Goal: Information Seeking & Learning: Learn about a topic

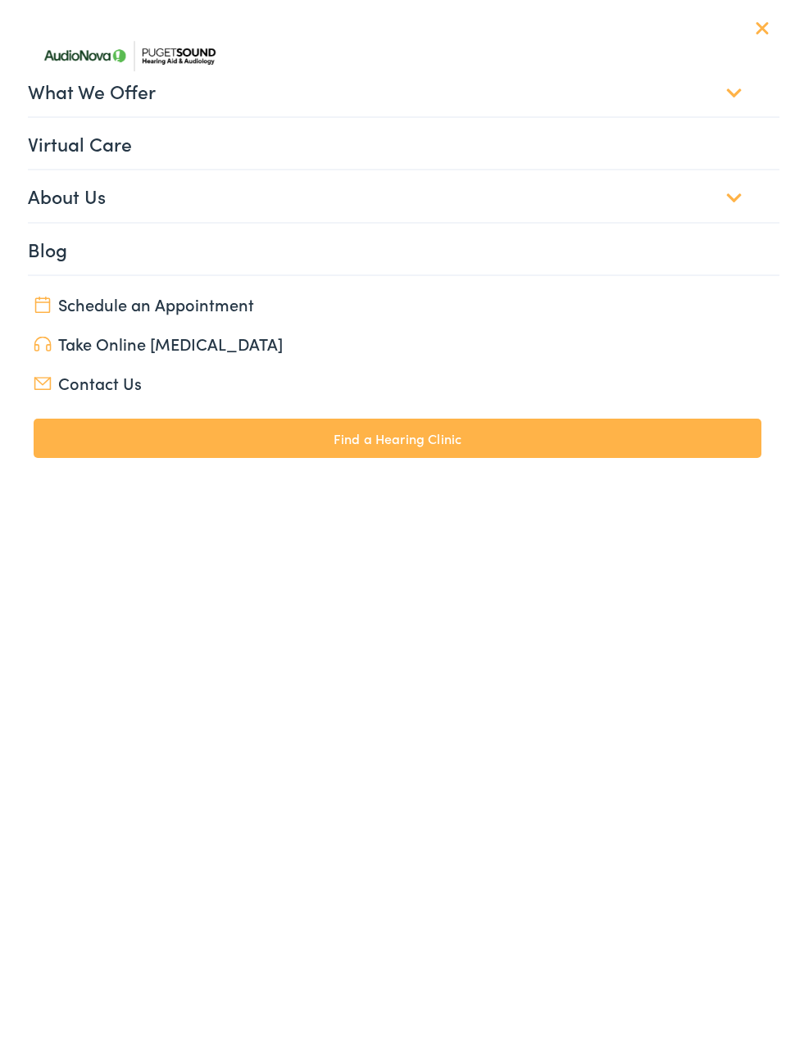
select select "[URL][DOMAIN_NAME]"
click at [698, 249] on link "Blog" at bounding box center [403, 249] width 750 height 51
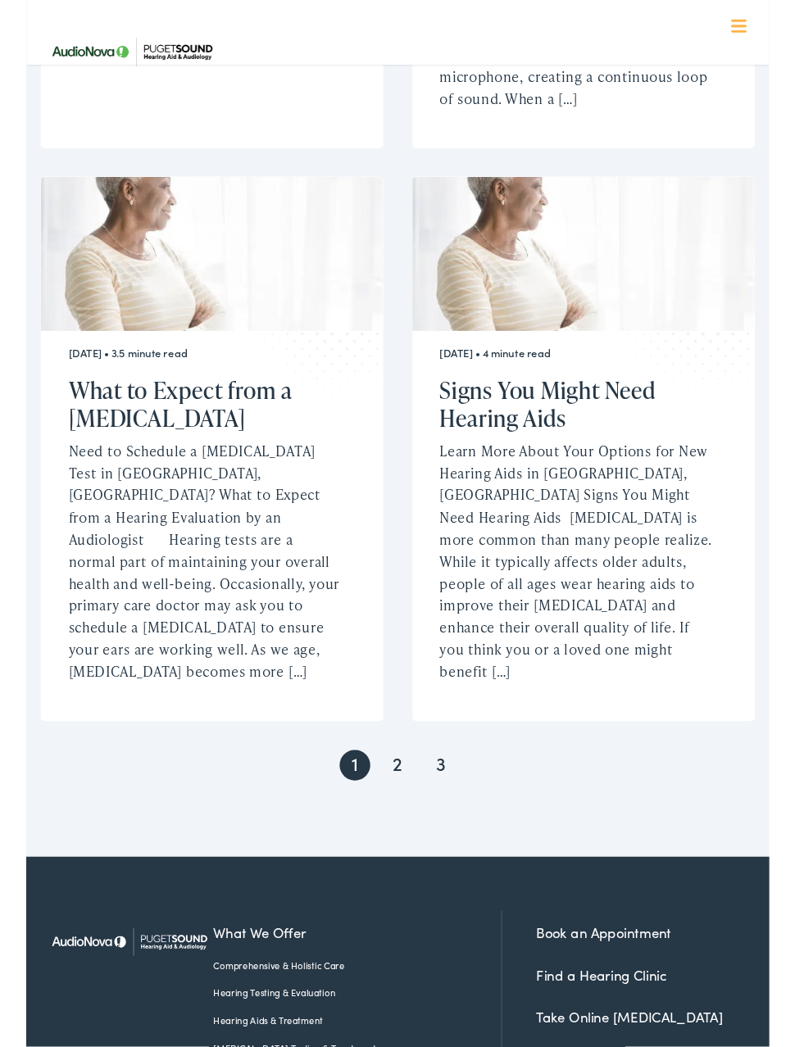
scroll to position [2815, 0]
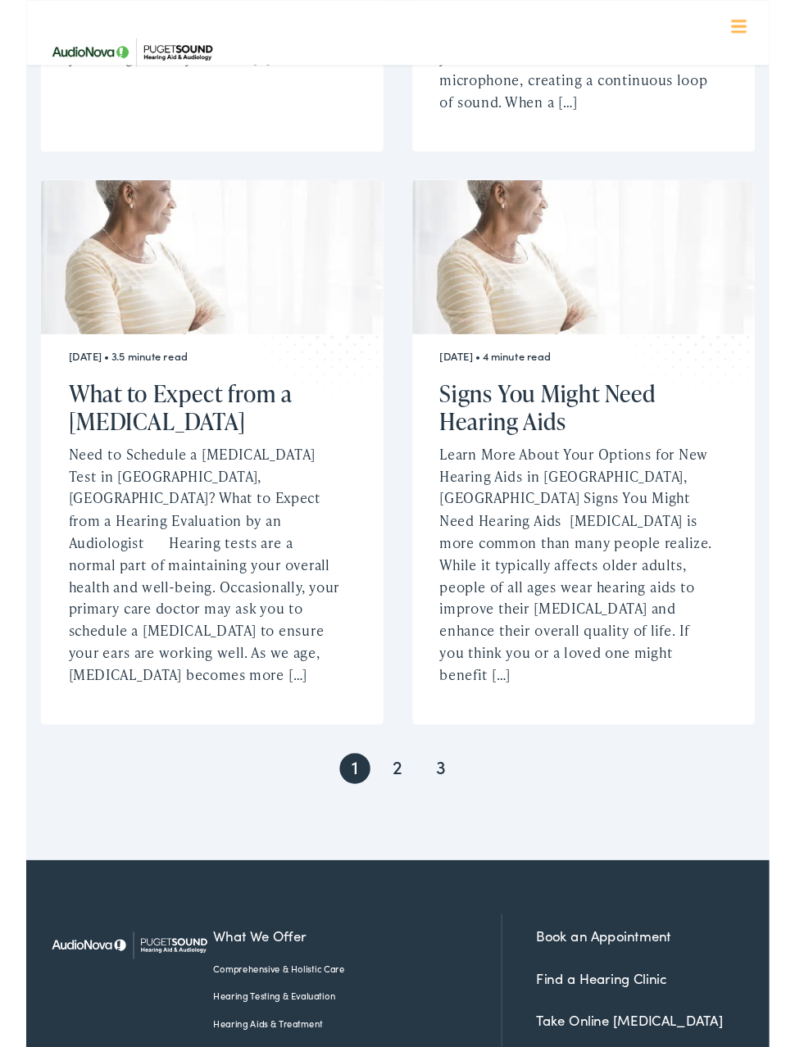
click at [449, 805] on link "3" at bounding box center [443, 821] width 33 height 33
click at [293, 474] on p "Need to Schedule a [MEDICAL_DATA] Test in [GEOGRAPHIC_DATA], [GEOGRAPHIC_DATA]?…" at bounding box center [191, 604] width 293 height 260
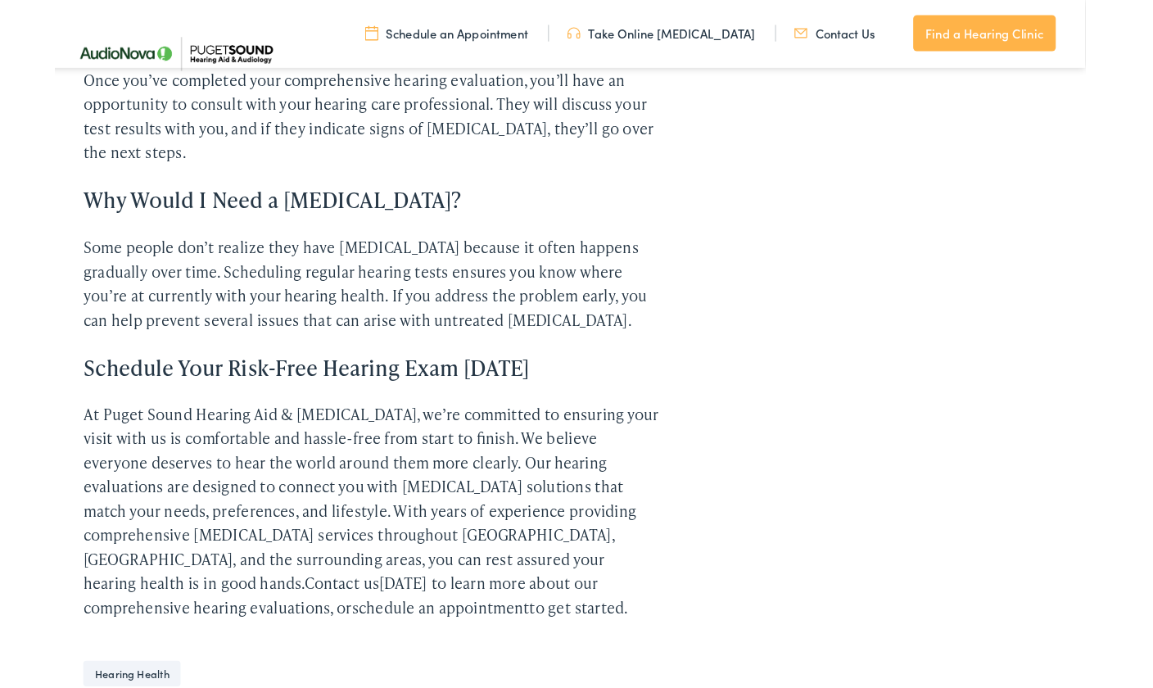
scroll to position [1963, 0]
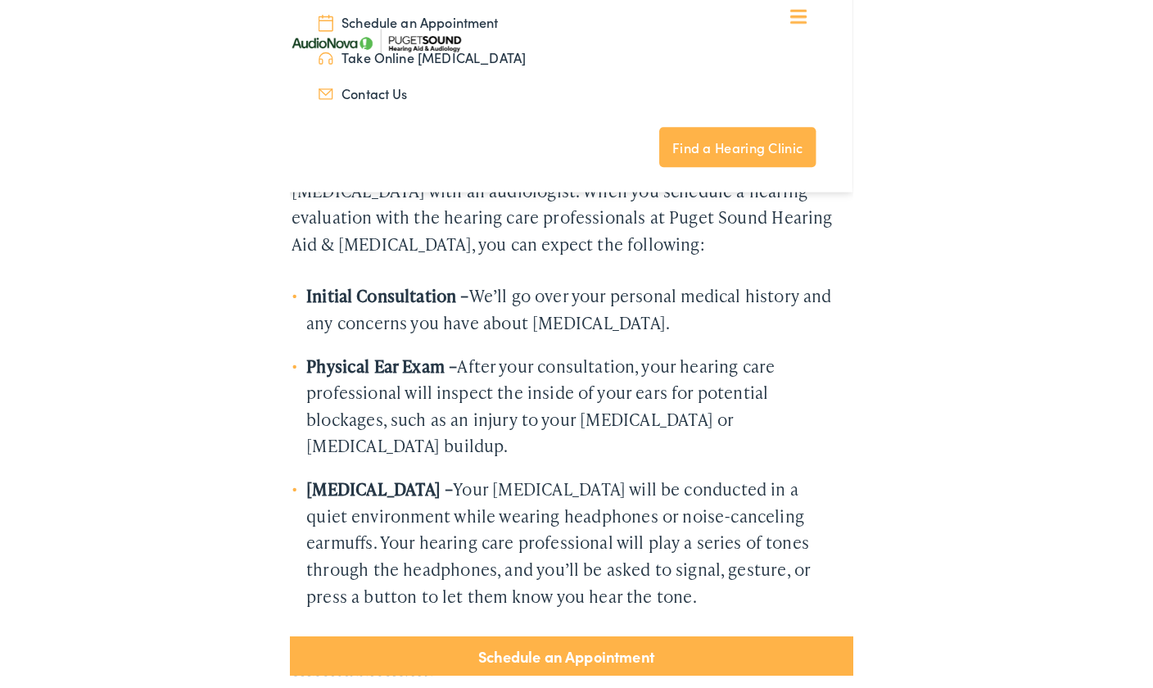
scroll to position [1188, 0]
